Goal: Task Accomplishment & Management: Use online tool/utility

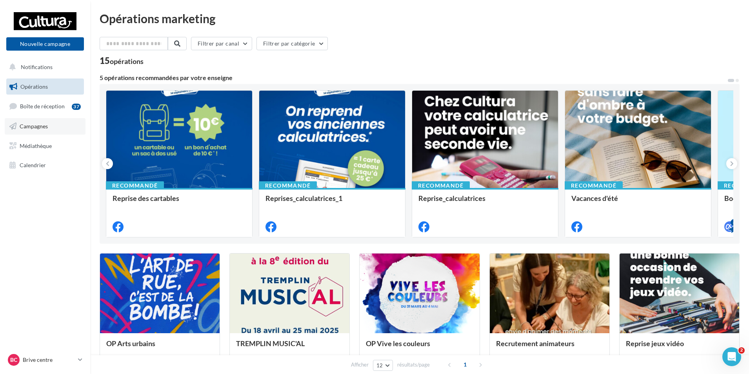
click at [33, 126] on span "Campagnes" at bounding box center [34, 126] width 28 height 7
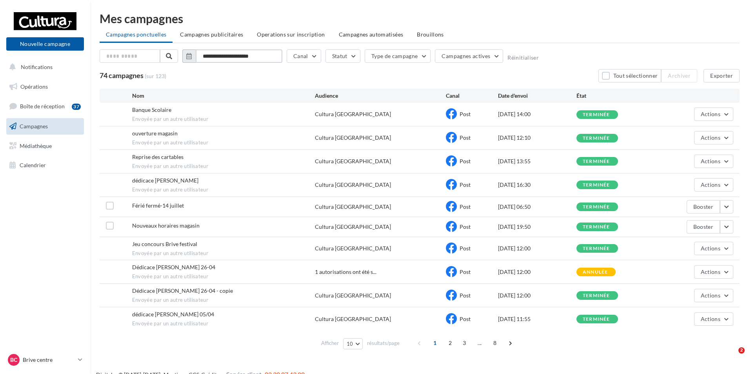
click at [210, 53] on input "**********" at bounding box center [239, 55] width 87 height 13
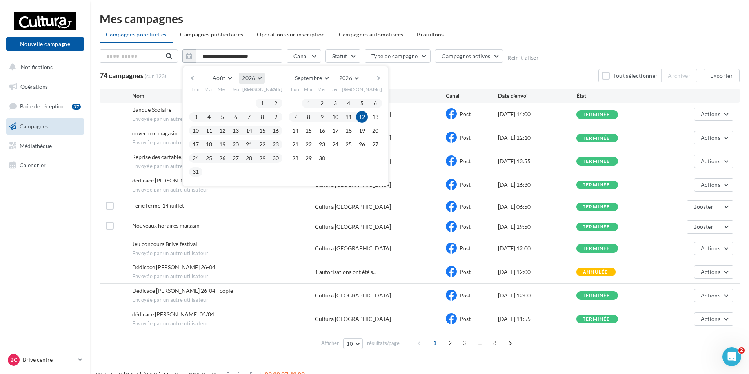
click at [261, 78] on button "2026" at bounding box center [251, 78] width 25 height 11
click at [246, 94] on button "2025" at bounding box center [237, 97] width 55 height 14
drag, startPoint x: 251, startPoint y: 102, endPoint x: 277, endPoint y: 145, distance: 50.0
click at [250, 102] on button "1" at bounding box center [249, 103] width 12 height 12
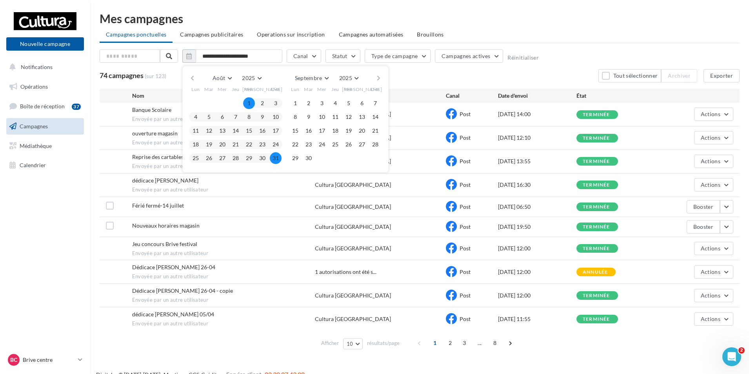
click at [278, 160] on button "31" at bounding box center [276, 158] width 12 height 12
type input "**********"
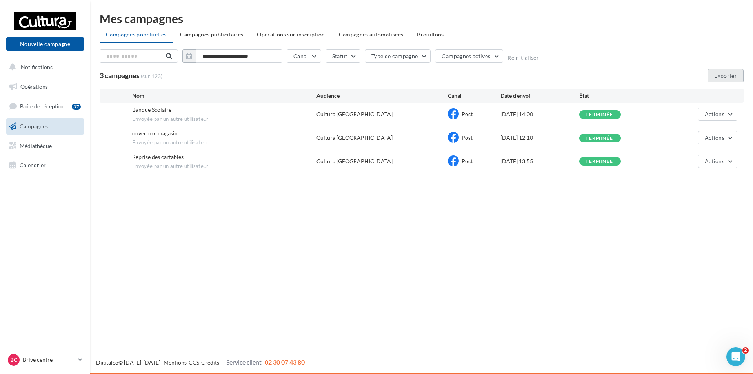
click at [722, 71] on button "Exporter" at bounding box center [725, 75] width 36 height 13
click at [80, 359] on icon at bounding box center [80, 359] width 4 height 7
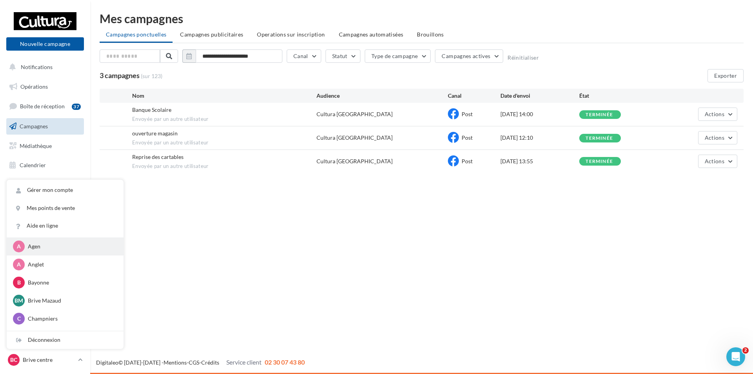
scroll to position [78, 0]
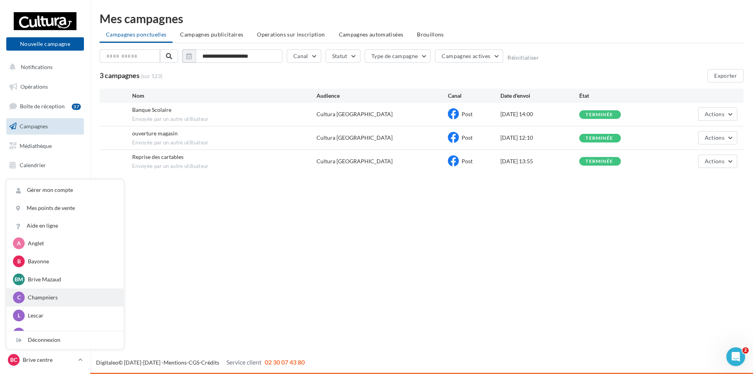
click at [50, 298] on p "Champniers" at bounding box center [71, 297] width 86 height 8
